Goal: Information Seeking & Learning: Learn about a topic

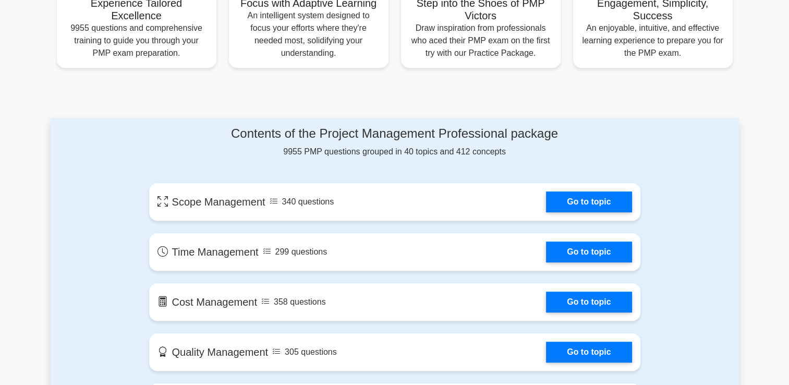
scroll to position [440, 0]
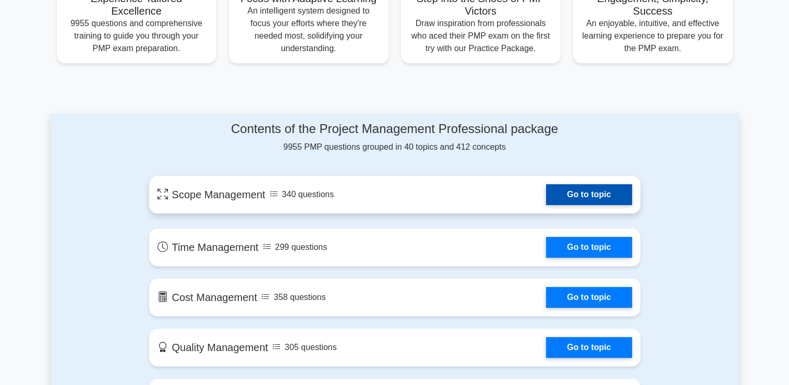
click at [599, 196] on link "Go to topic" at bounding box center [589, 194] width 86 height 21
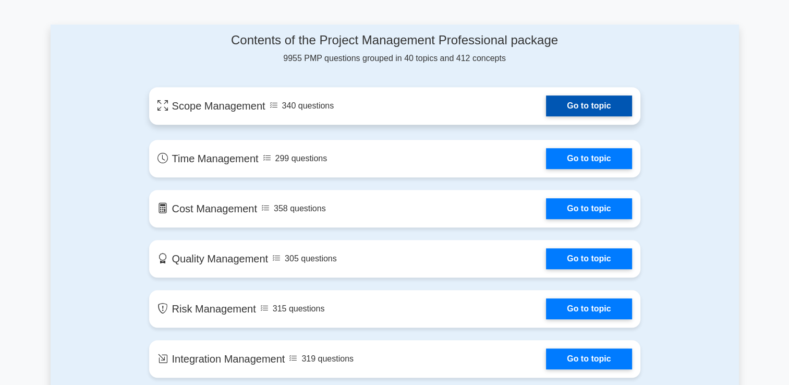
scroll to position [607, 0]
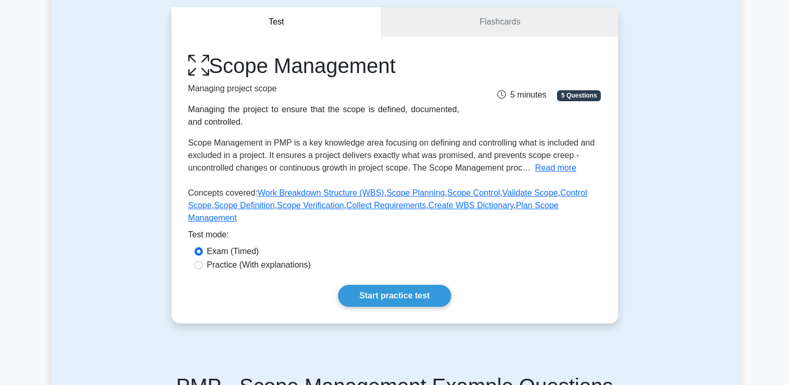
scroll to position [104, 0]
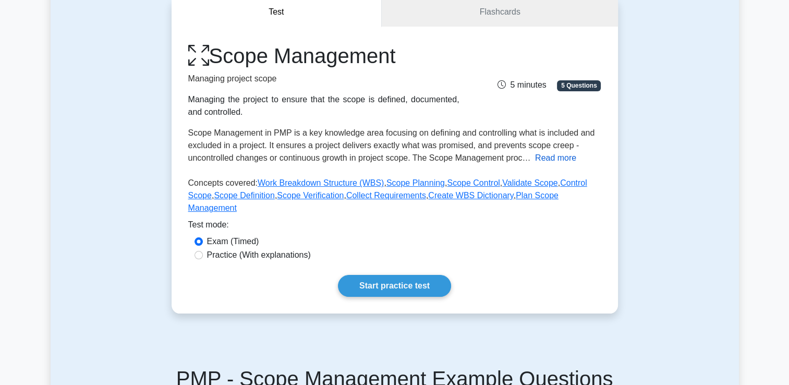
click at [560, 155] on button "Read more" at bounding box center [555, 158] width 41 height 13
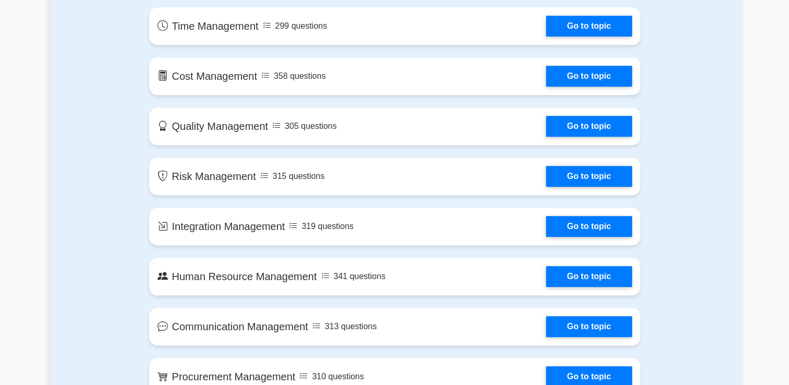
scroll to position [668, 0]
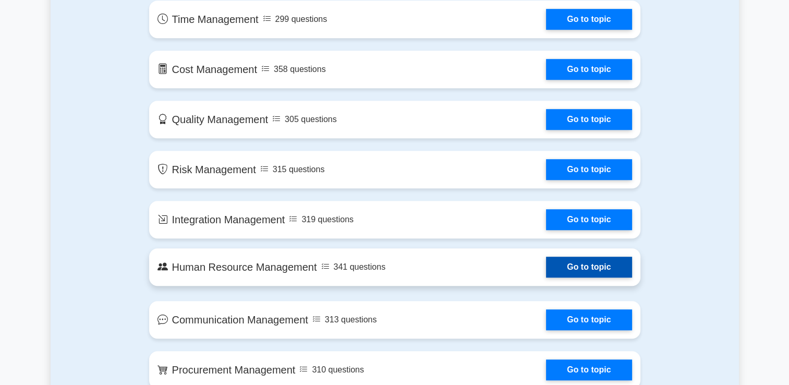
click at [546, 262] on link "Go to topic" at bounding box center [589, 267] width 86 height 21
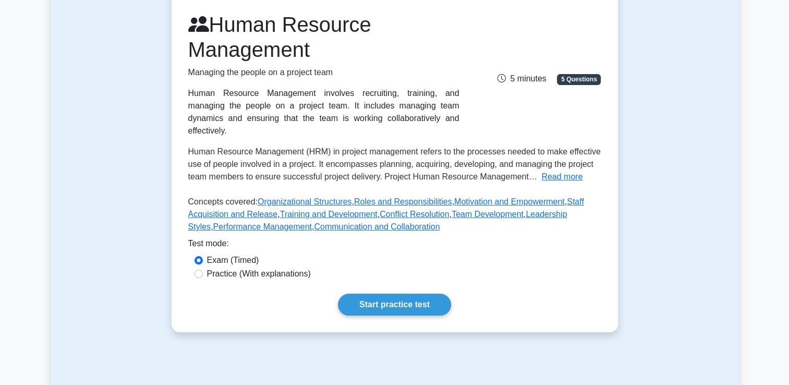
scroll to position [146, 0]
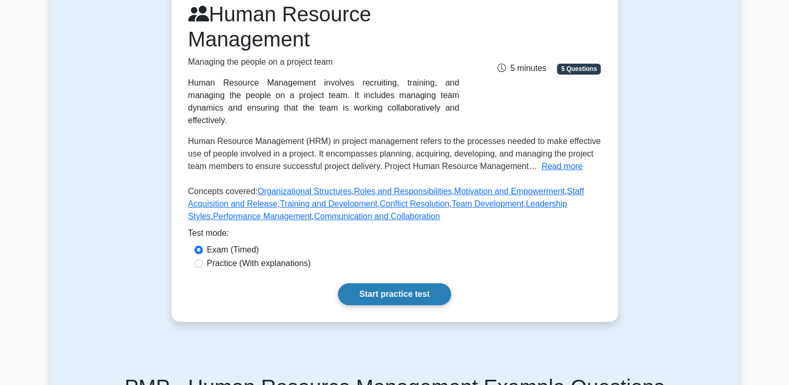
click at [373, 285] on link "Start practice test" at bounding box center [394, 294] width 113 height 22
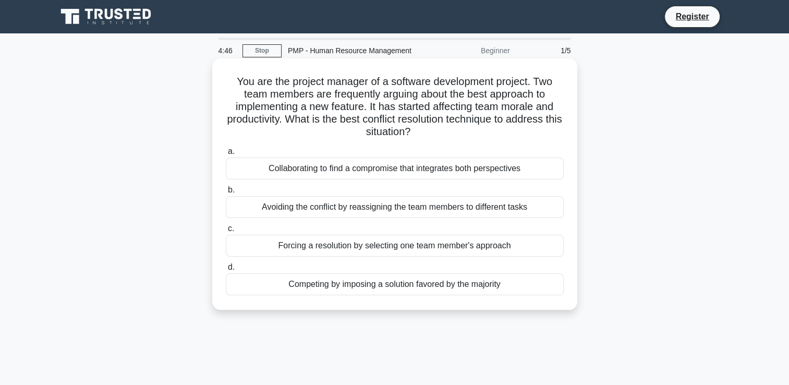
click at [422, 174] on div "Collaborating to find a compromise that integrates both perspectives" at bounding box center [395, 169] width 338 height 22
click at [226, 155] on input "a. Collaborating to find a compromise that integrates both perspectives" at bounding box center [226, 151] width 0 height 7
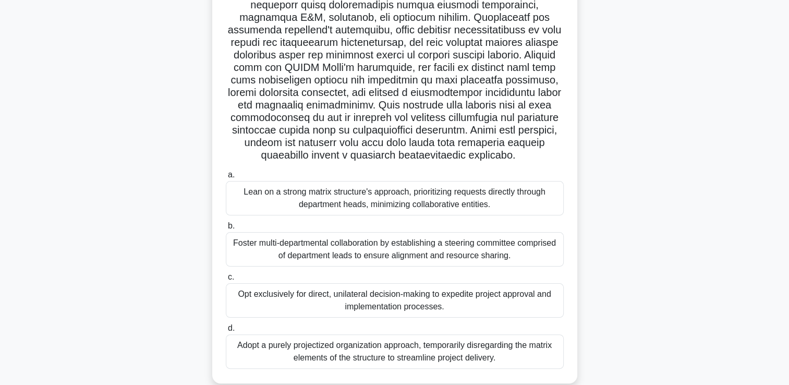
scroll to position [182, 0]
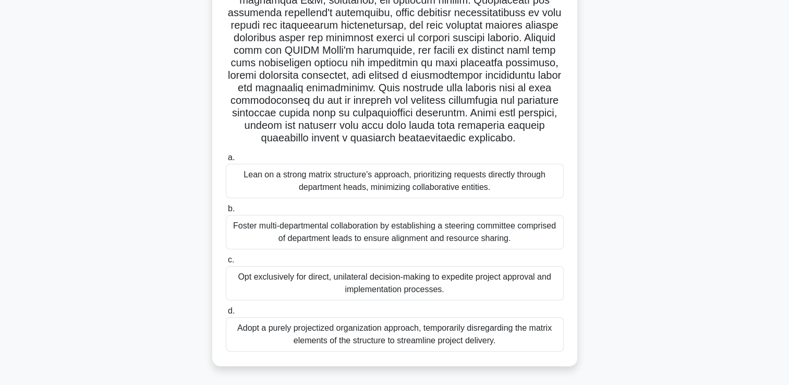
click at [424, 241] on div "Foster multi-departmental collaboration by establishing a steering committee co…" at bounding box center [395, 232] width 338 height 34
click at [226, 212] on input "[PERSON_NAME] multi-departmental collaboration by establishing a steering commi…" at bounding box center [226, 209] width 0 height 7
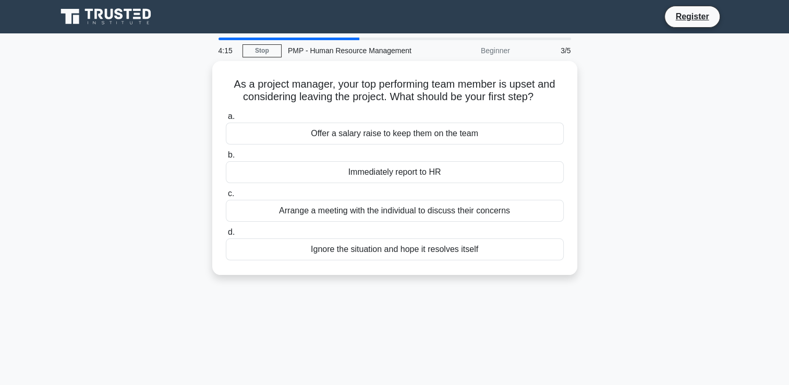
scroll to position [0, 0]
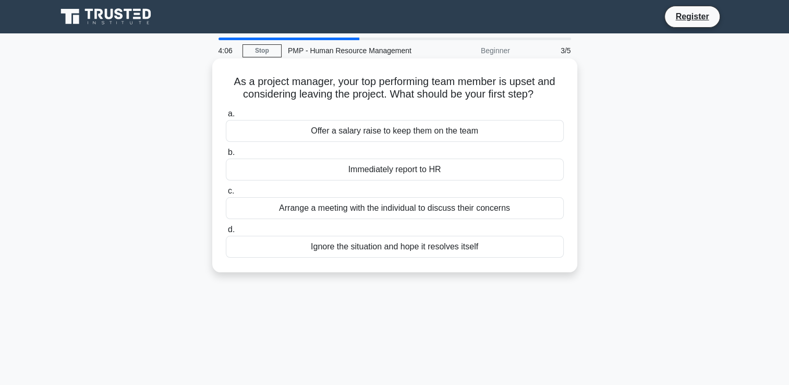
click at [449, 213] on div "Arrange a meeting with the individual to discuss their concerns" at bounding box center [395, 208] width 338 height 22
click at [226, 195] on input "c. Arrange a meeting with the individual to discuss their concerns" at bounding box center [226, 191] width 0 height 7
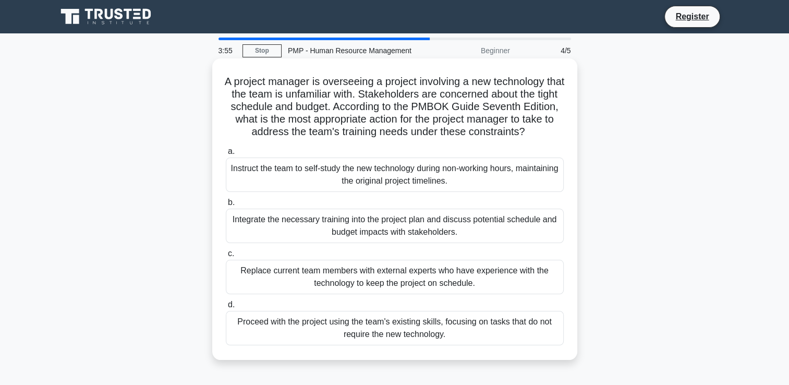
click at [445, 225] on div "Integrate the necessary training into the project plan and discuss potential sc…" at bounding box center [395, 226] width 338 height 34
click at [226, 206] on input "b. Integrate the necessary training into the project plan and discuss potential…" at bounding box center [226, 202] width 0 height 7
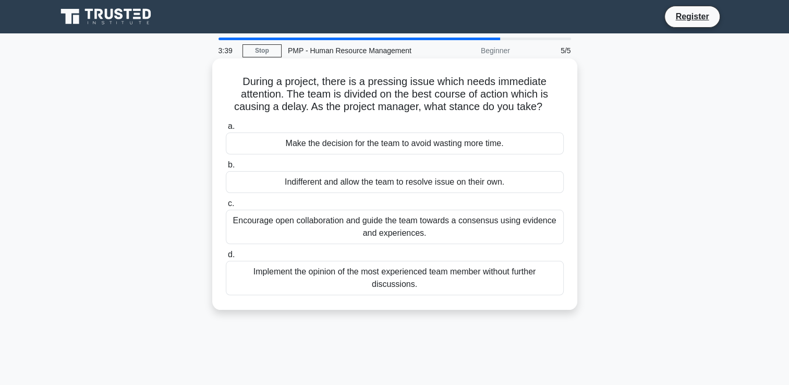
click at [479, 141] on div "Make the decision for the team to avoid wasting more time." at bounding box center [395, 144] width 338 height 22
click at [226, 130] on input "a. Make the decision for the team to avoid wasting more time." at bounding box center [226, 126] width 0 height 7
